Goal: Navigation & Orientation: Find specific page/section

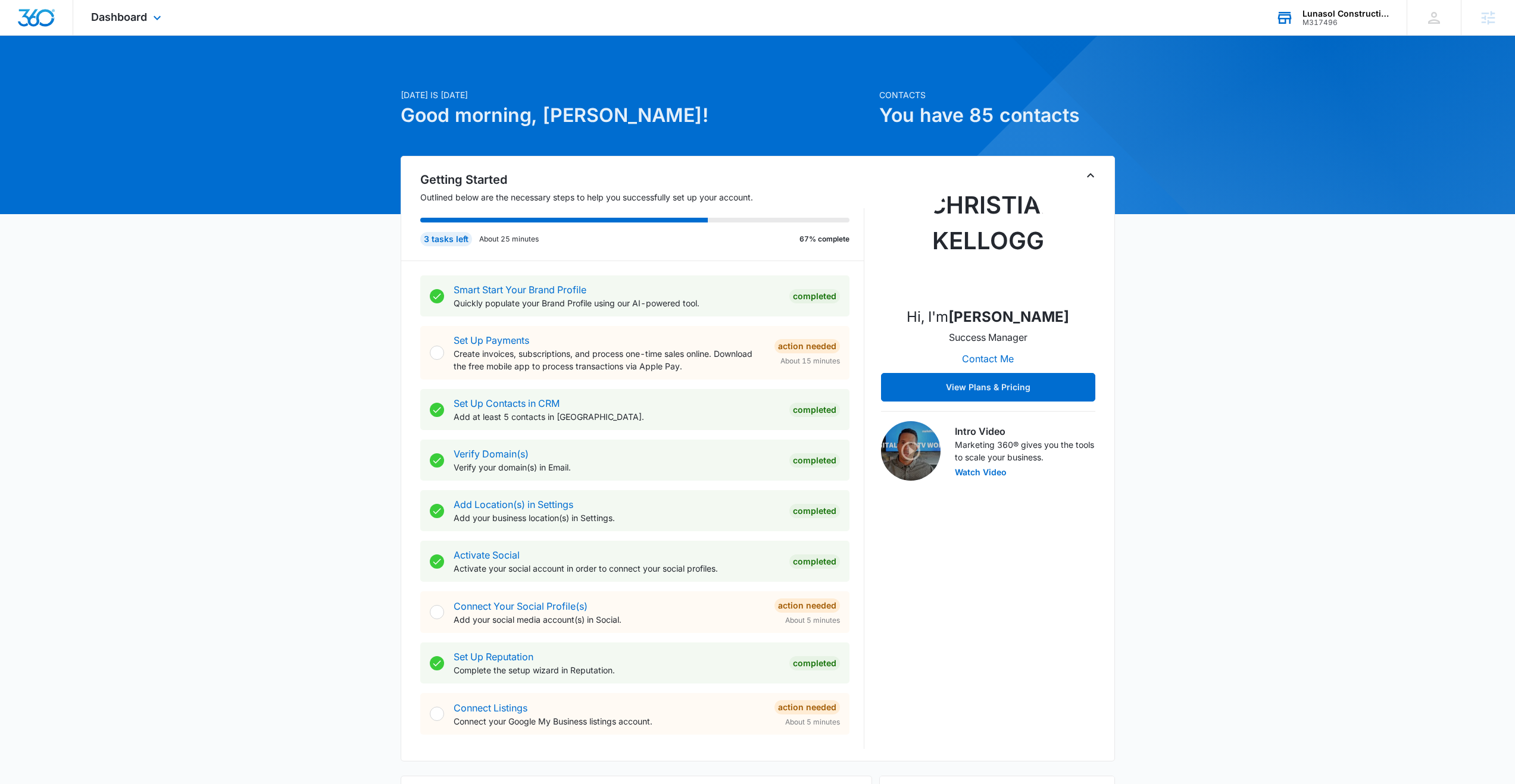
click at [1319, 15] on div "Lunasol Construction" at bounding box center [1345, 14] width 87 height 10
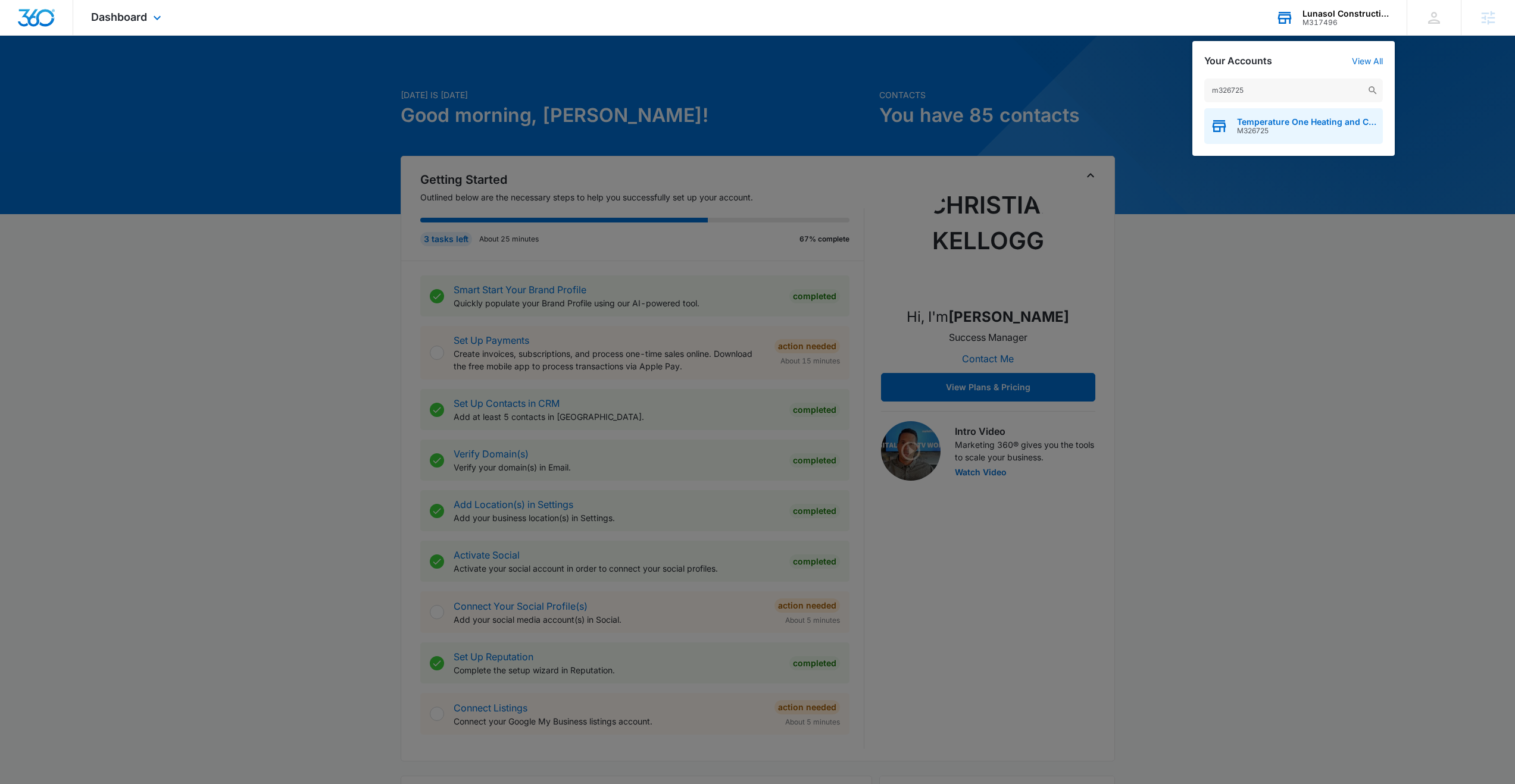
type input "m326725"
click at [1269, 119] on span "Temperature One Heating and Cooling" at bounding box center [1306, 122] width 140 height 10
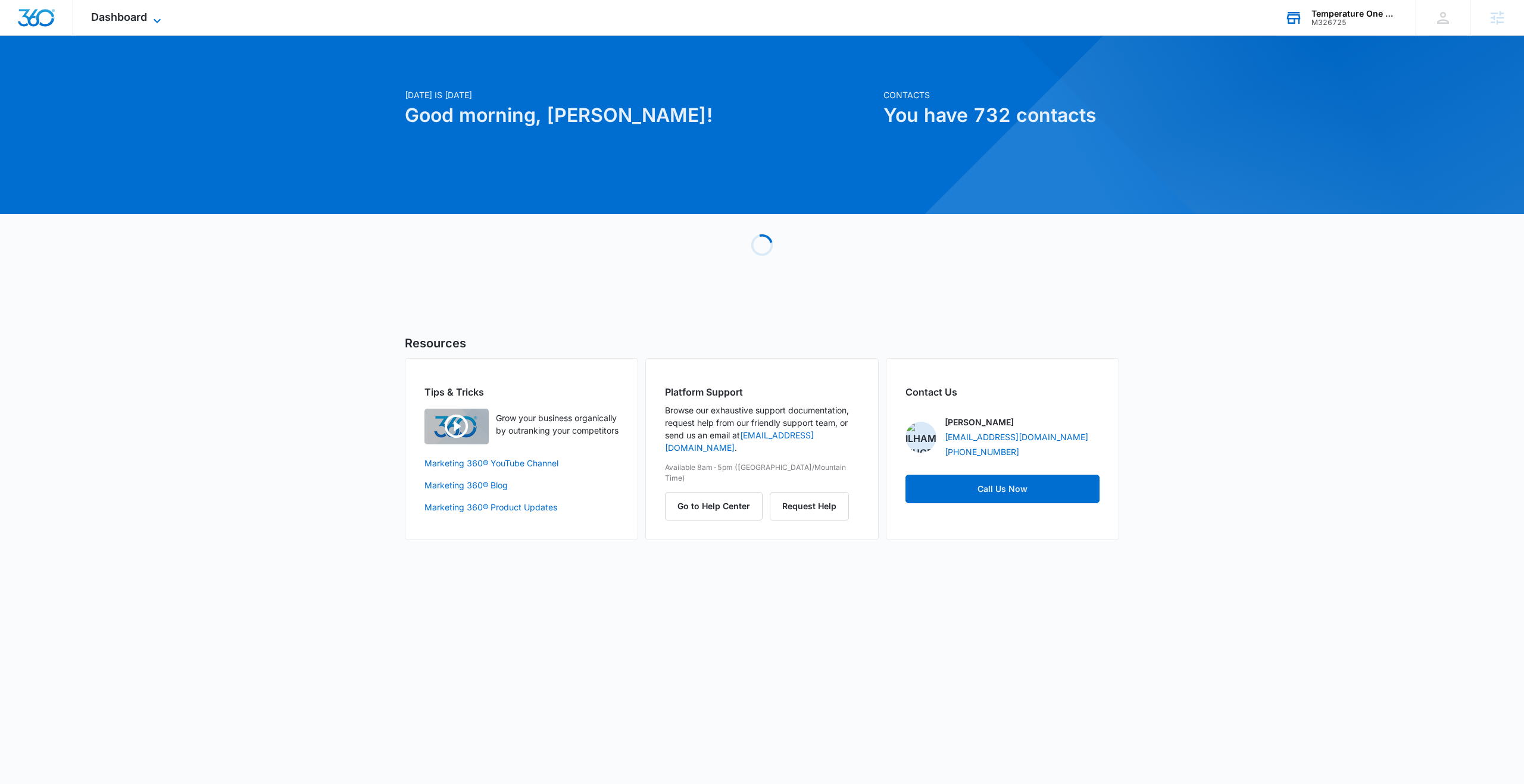
click at [99, 12] on span "Dashboard" at bounding box center [118, 17] width 56 height 13
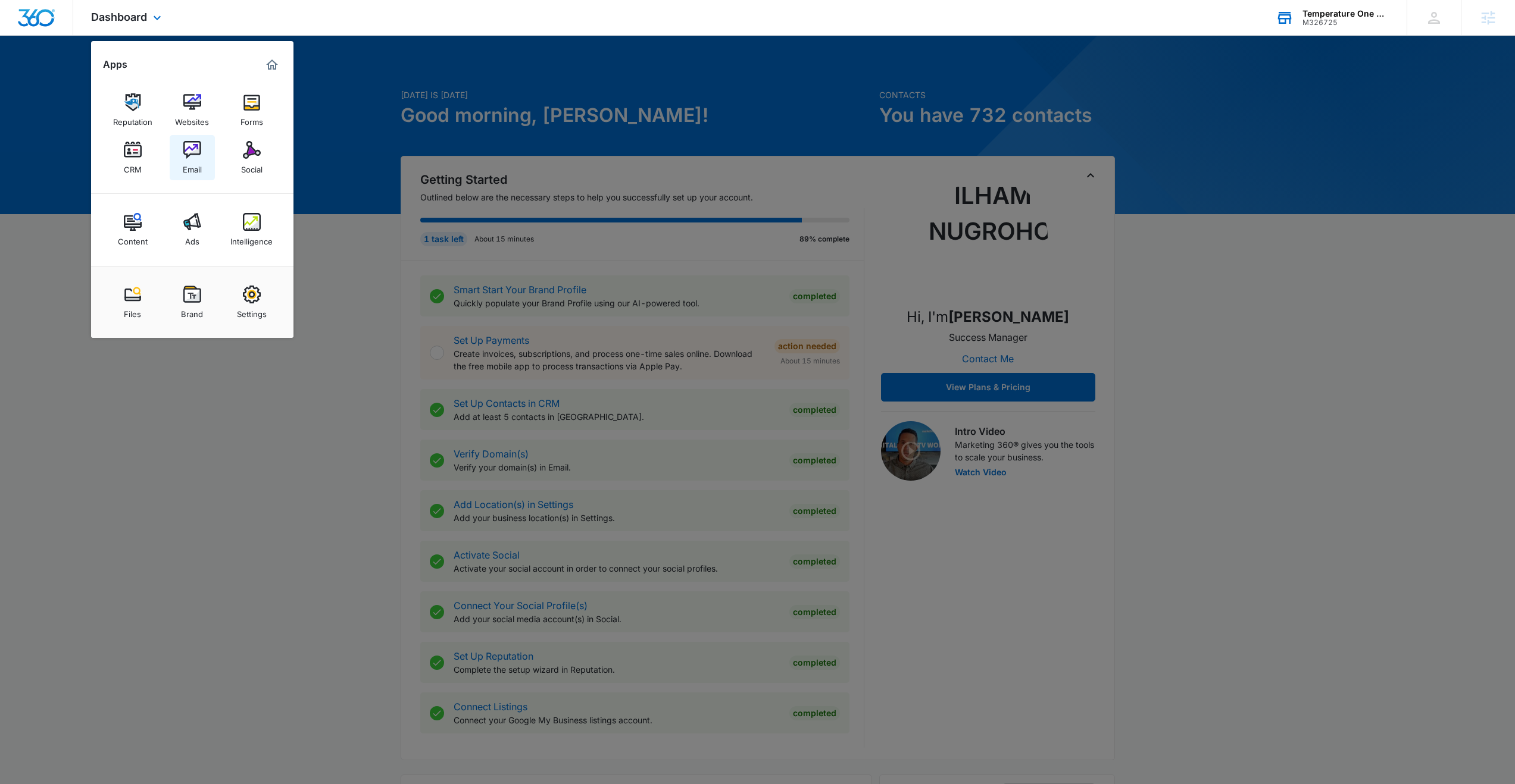
click at [196, 152] on img at bounding box center [192, 150] width 18 height 18
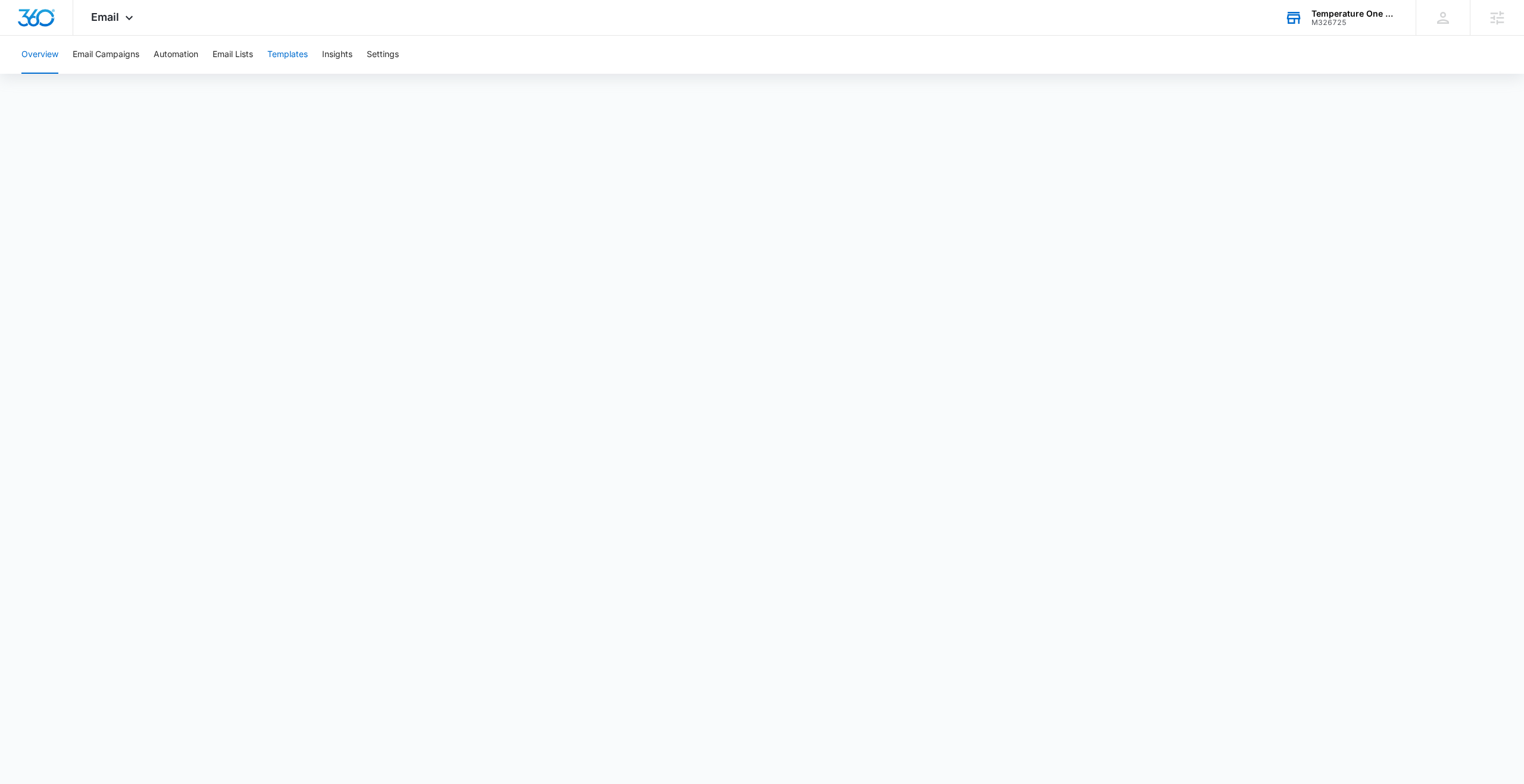
click at [288, 57] on button "Templates" at bounding box center [287, 55] width 40 height 38
click at [160, 55] on button "Automation" at bounding box center [176, 55] width 45 height 38
click at [122, 55] on button "Email Campaigns" at bounding box center [106, 55] width 67 height 38
click at [86, 23] on div "Email Apps Reputation Websites Forms CRM Email Social Content Ads Intelligence …" at bounding box center [113, 18] width 81 height 35
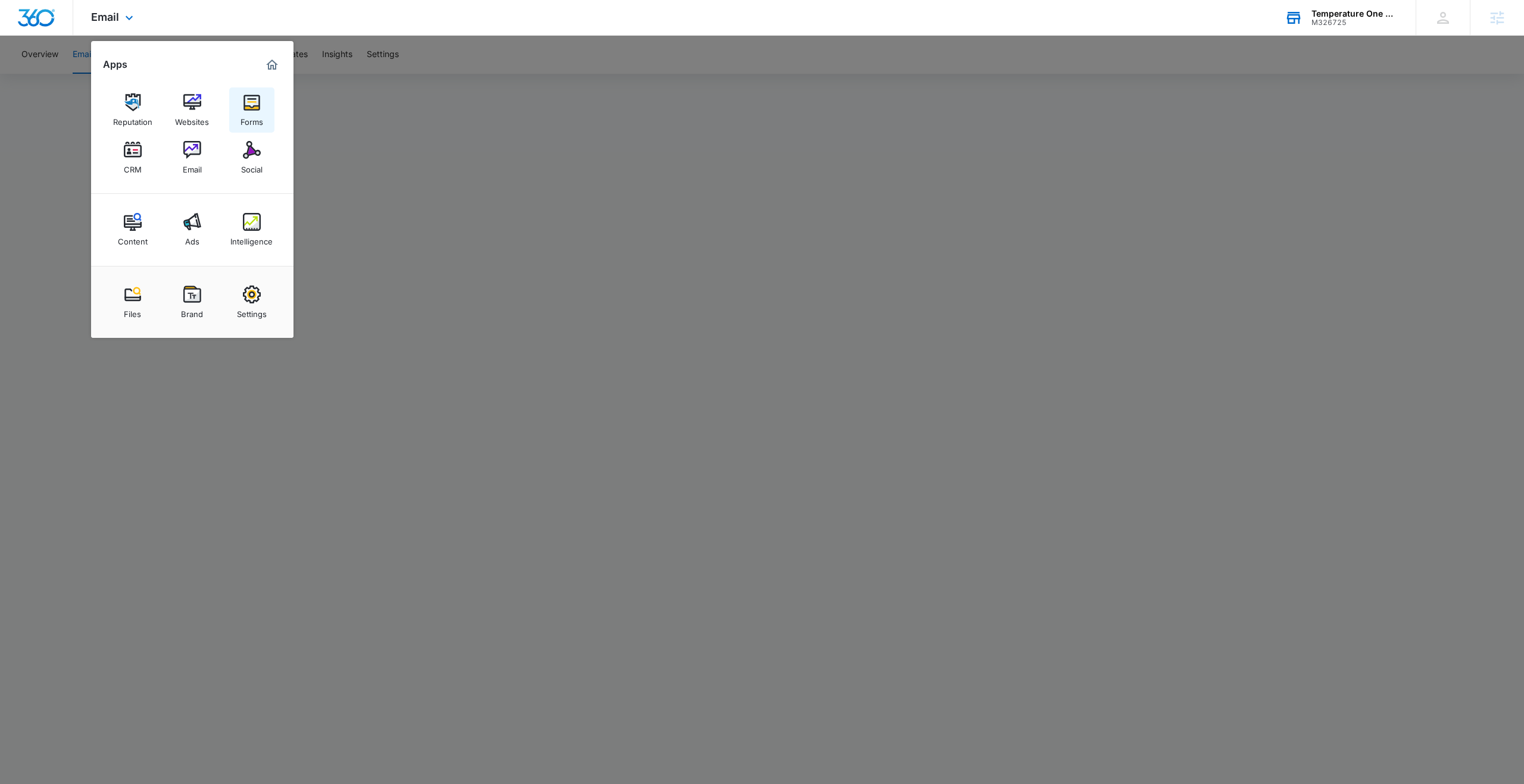
drag, startPoint x: 200, startPoint y: 109, endPoint x: 232, endPoint y: 103, distance: 32.6
click at [202, 109] on link "Websites" at bounding box center [192, 109] width 45 height 45
